Goal: Information Seeking & Learning: Learn about a topic

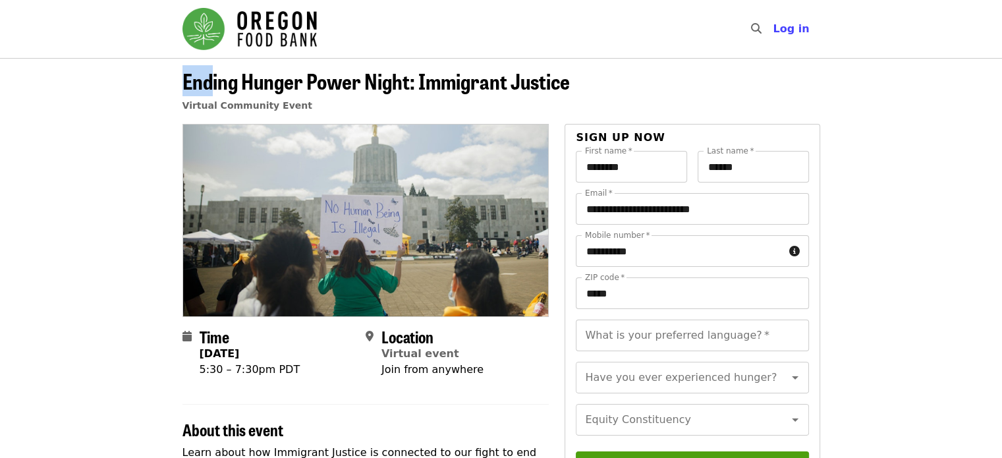
drag, startPoint x: 200, startPoint y: 86, endPoint x: 176, endPoint y: 86, distance: 23.7
click at [176, 86] on div "Ending Hunger Power Night: Immigrant Justice Virtual Community Event" at bounding box center [501, 96] width 658 height 55
click at [304, 82] on span "Ending Hunger Power Night: Immigrant Justice" at bounding box center [375, 80] width 387 height 31
